Goal: Task Accomplishment & Management: Complete application form

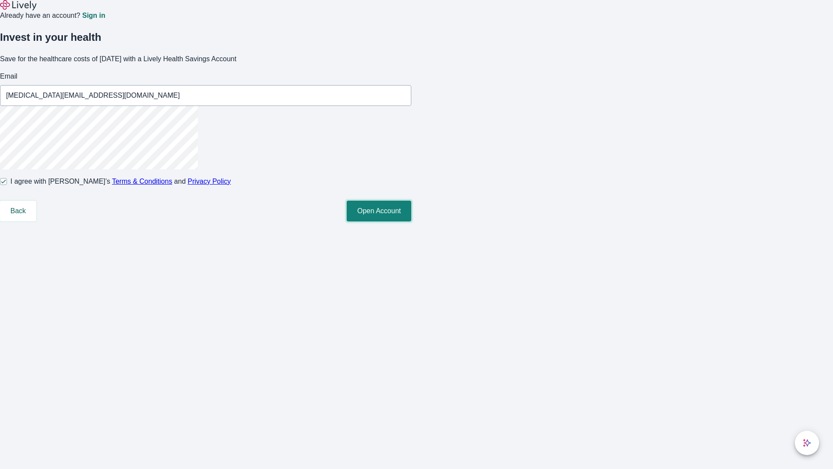
click at [411, 221] on button "Open Account" at bounding box center [379, 210] width 65 height 21
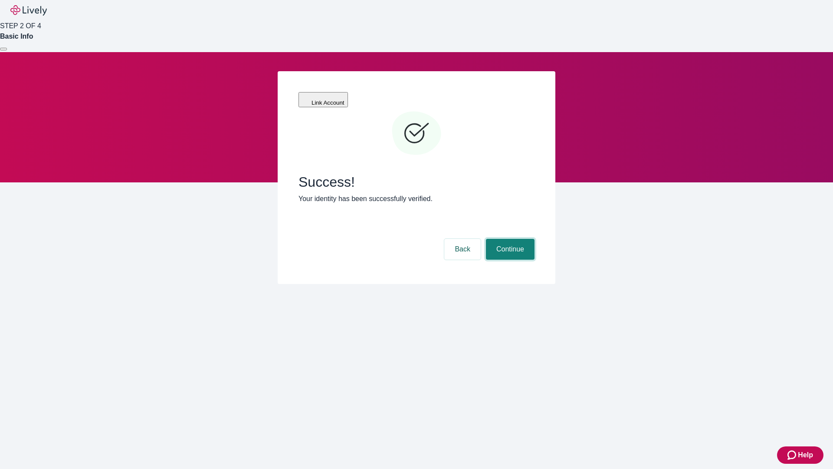
click at [509, 239] on button "Continue" at bounding box center [510, 249] width 49 height 21
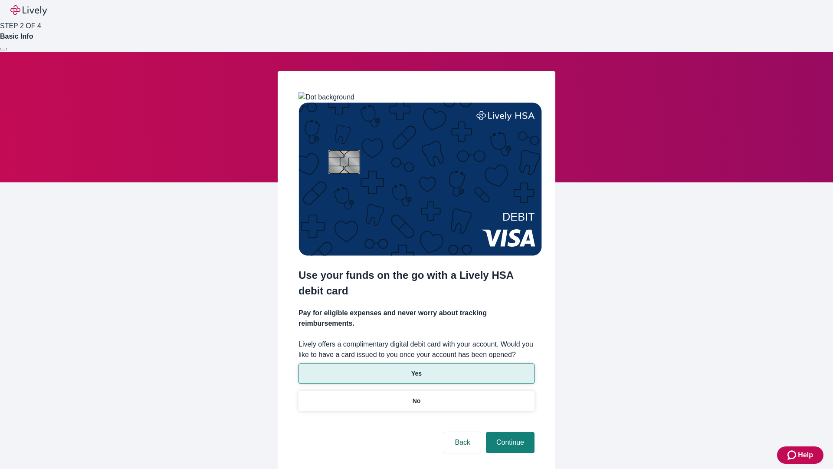
click at [416, 369] on p "Yes" at bounding box center [416, 373] width 10 height 9
click at [509, 432] on button "Continue" at bounding box center [510, 442] width 49 height 21
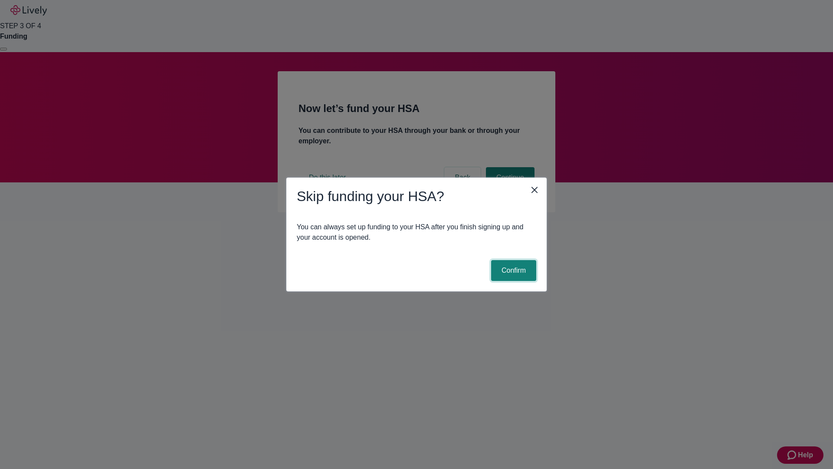
click at [512, 270] on button "Confirm" at bounding box center [513, 270] width 45 height 21
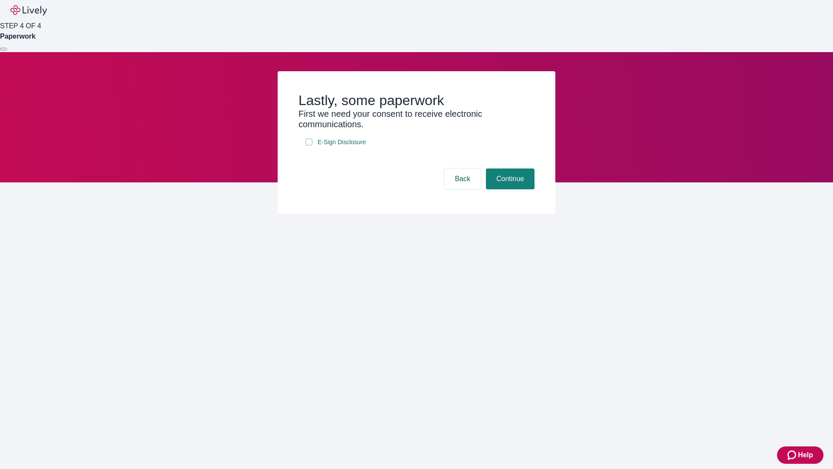
click at [309, 145] on input "E-Sign Disclosure" at bounding box center [308, 141] width 7 height 7
checkbox input "true"
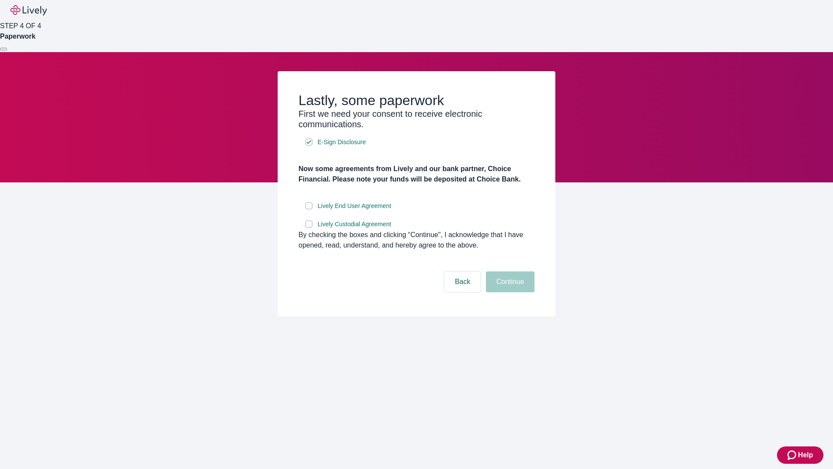
click at [309, 209] on input "Lively End User Agreement" at bounding box center [308, 205] width 7 height 7
checkbox input "true"
click at [309, 227] on input "Lively Custodial Agreement" at bounding box center [308, 223] width 7 height 7
checkbox input "true"
click at [509, 292] on button "Continue" at bounding box center [510, 281] width 49 height 21
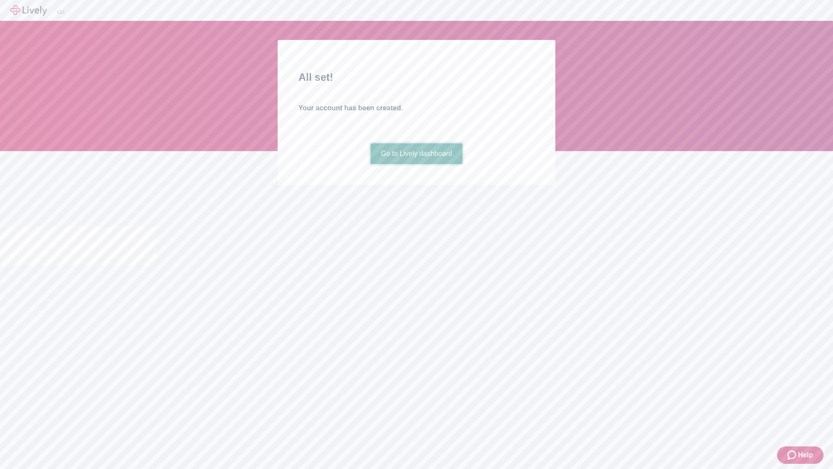
click at [416, 164] on link "Go to Lively dashboard" at bounding box center [417, 153] width 92 height 21
